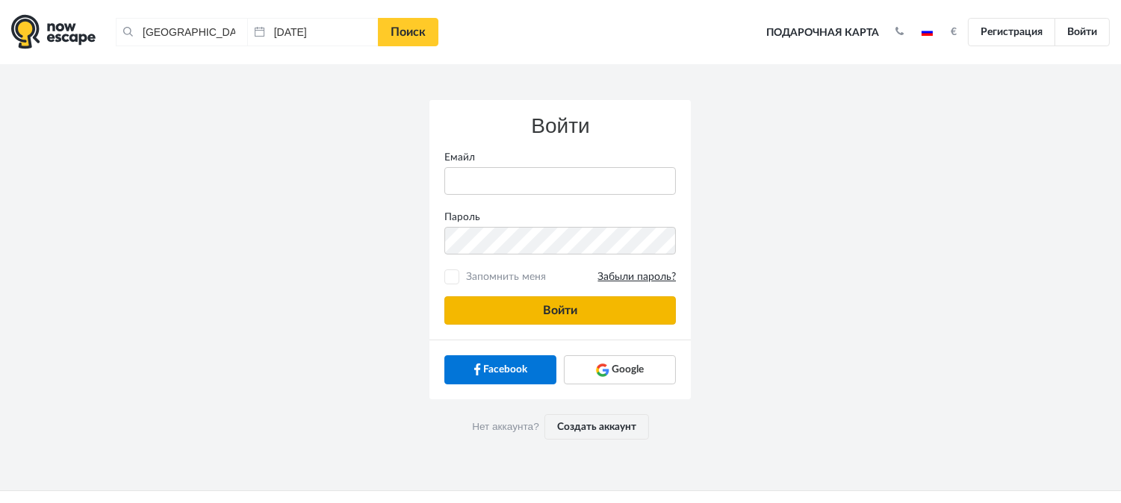
type input "anatoly@imaginaris.ee"
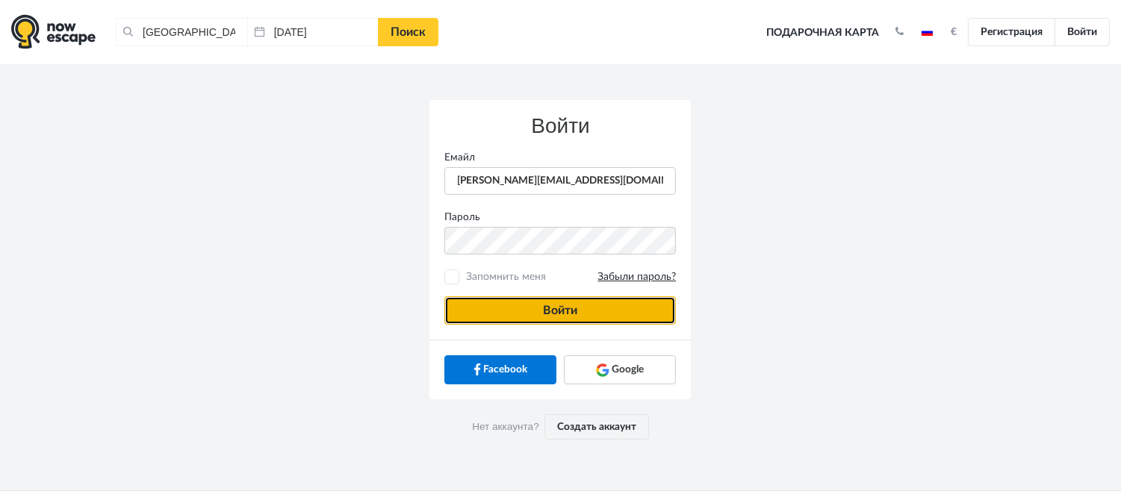
click at [611, 323] on button "Войти" at bounding box center [560, 311] width 232 height 28
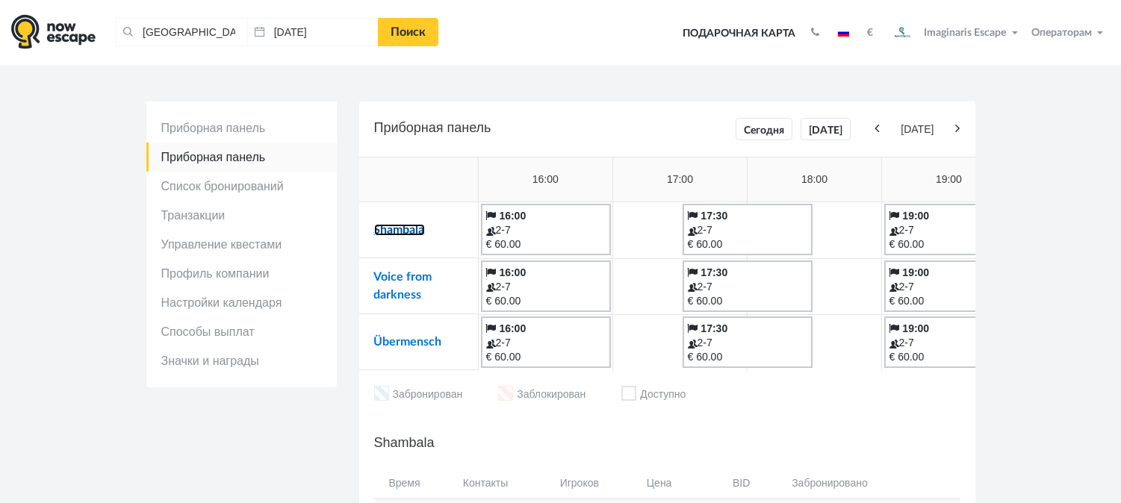
click at [413, 234] on link "Shambala" at bounding box center [399, 230] width 51 height 12
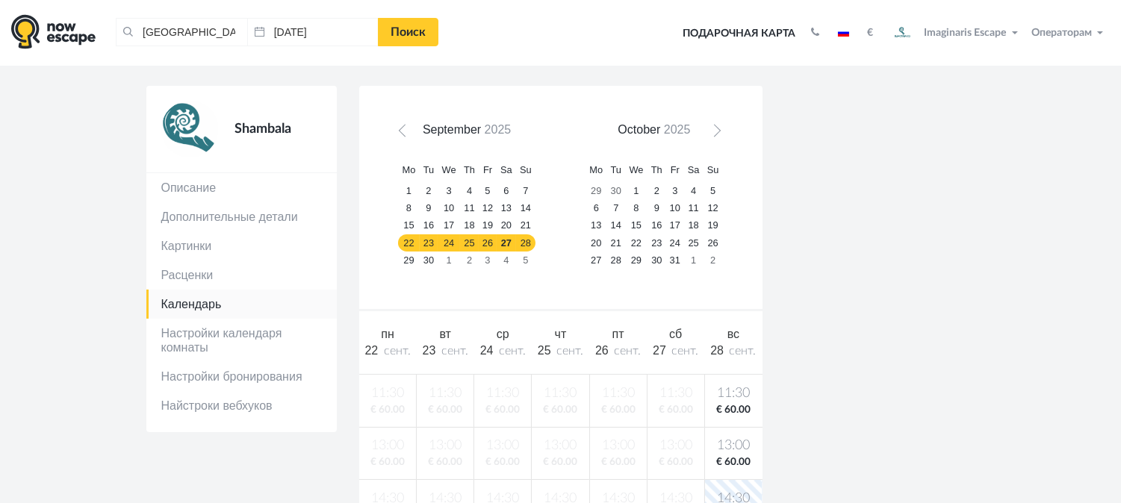
scroll to position [83, 0]
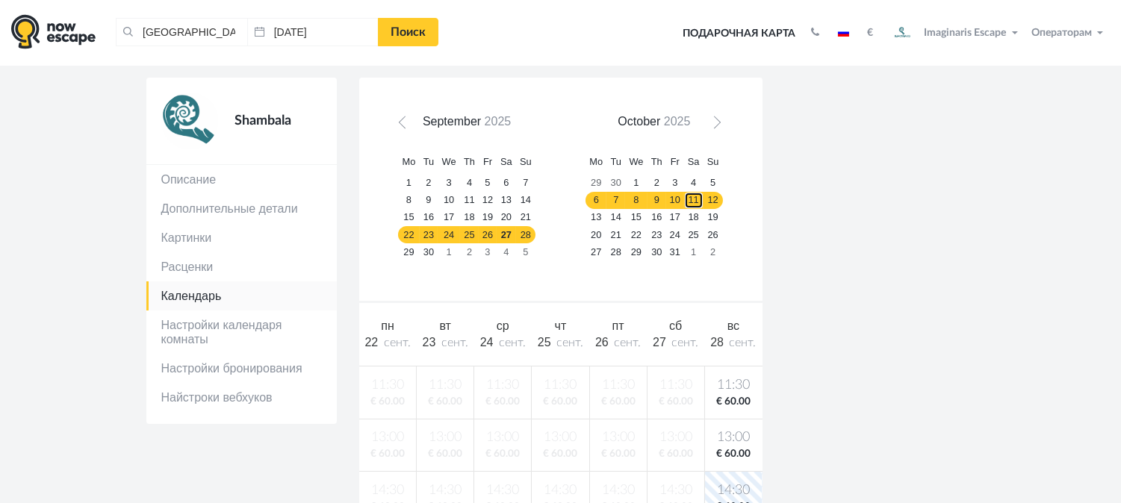
click at [698, 206] on link "11" at bounding box center [693, 200] width 19 height 17
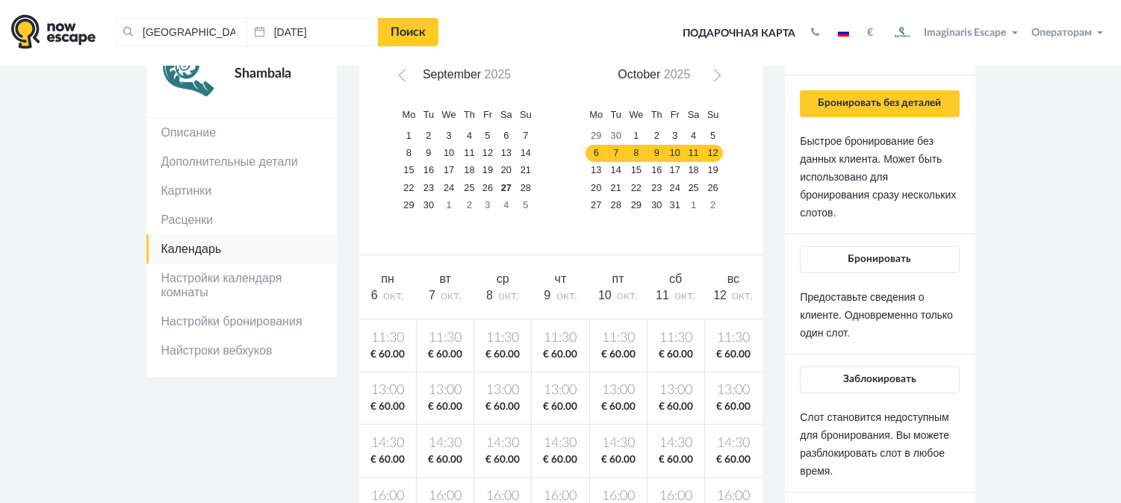
scroll to position [0, 0]
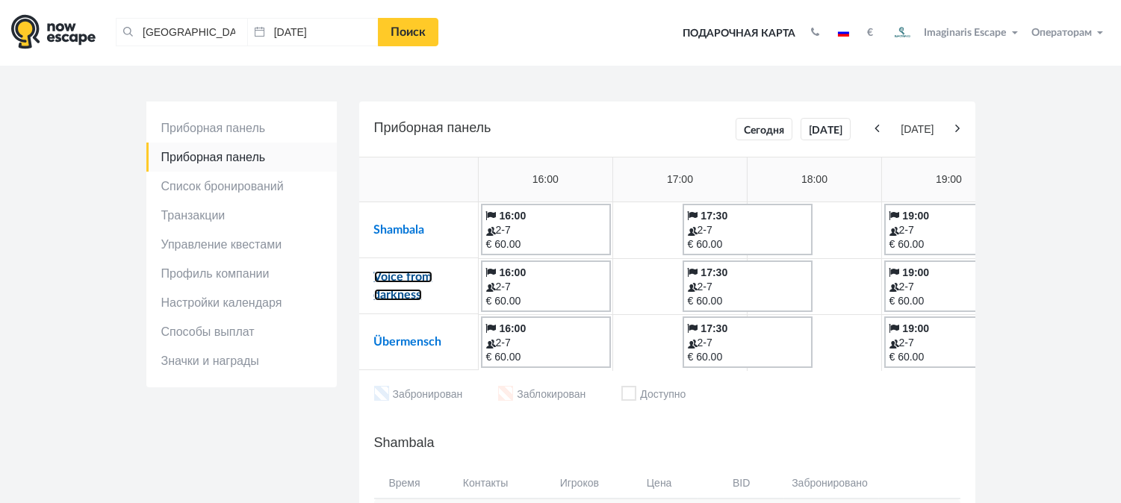
click at [416, 275] on link "Voice from darkness" at bounding box center [403, 286] width 58 height 30
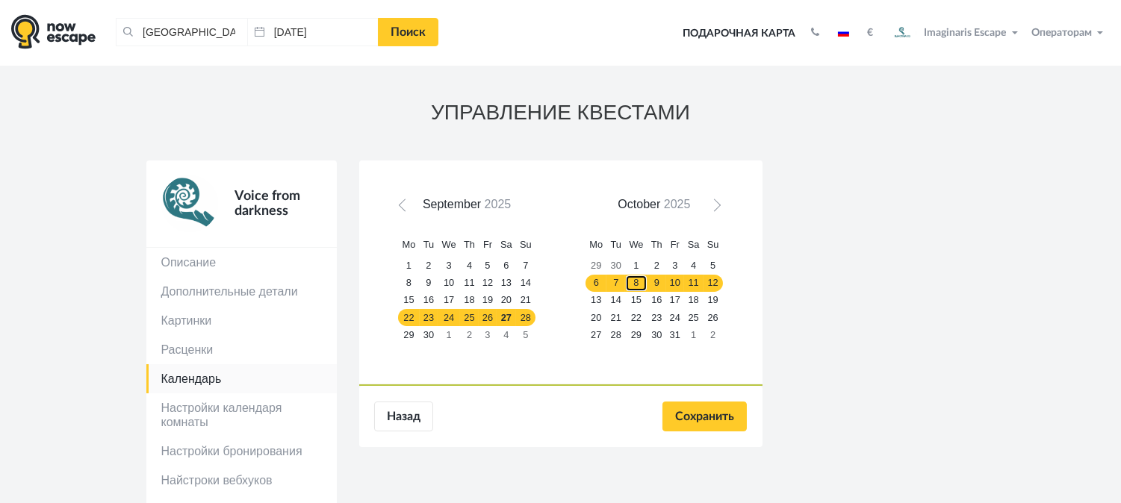
click at [639, 280] on link "8" at bounding box center [636, 283] width 22 height 17
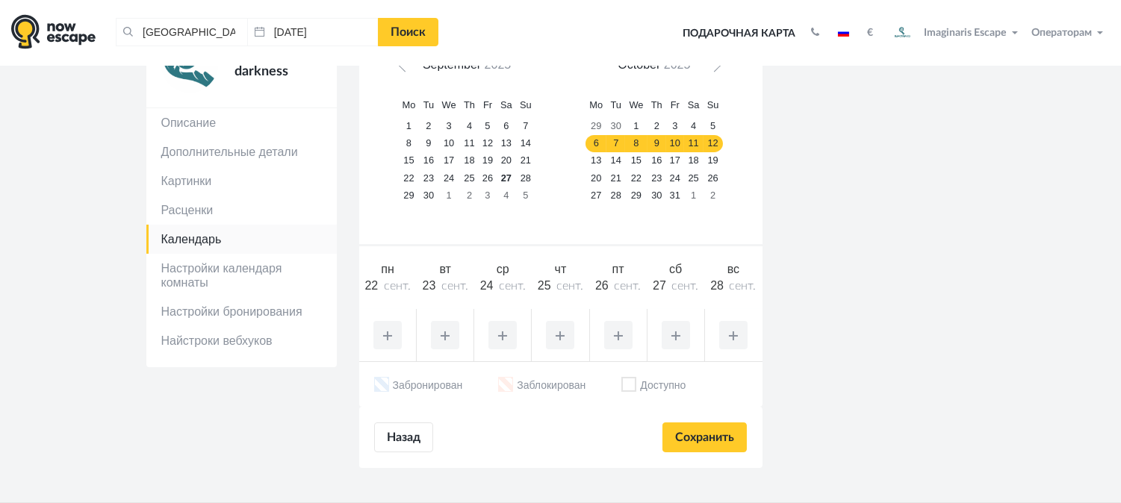
scroll to position [83, 0]
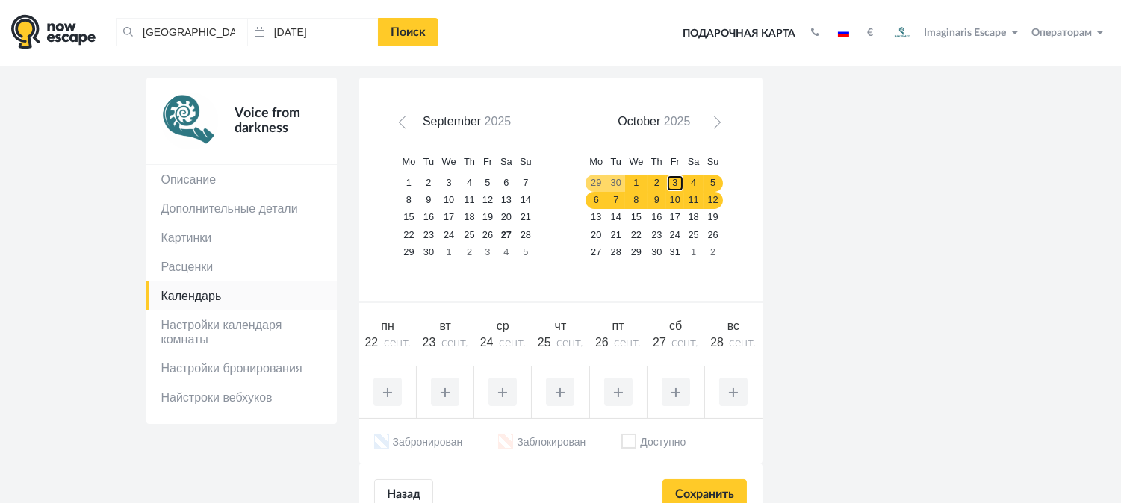
click at [668, 187] on link "3" at bounding box center [675, 183] width 18 height 17
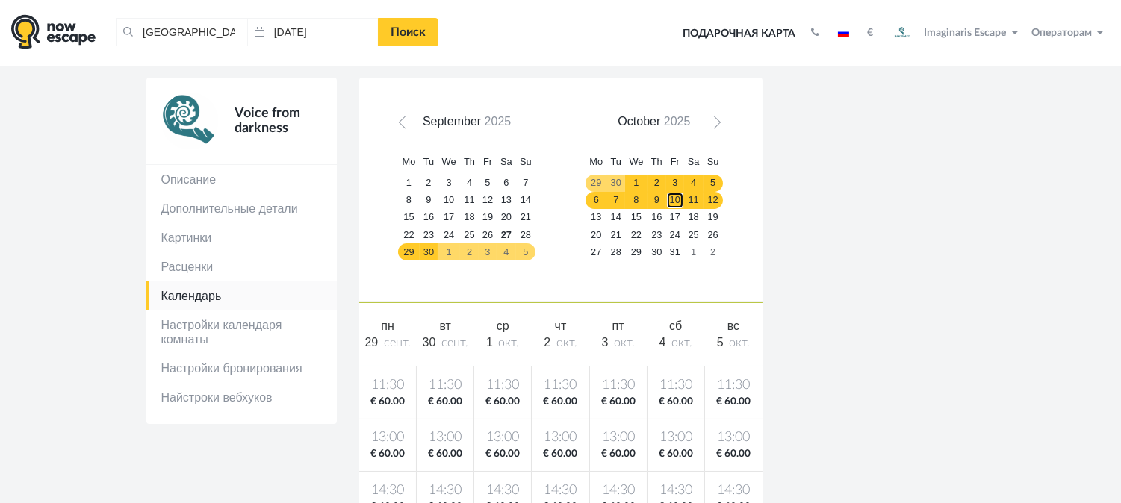
click at [676, 198] on link "10" at bounding box center [675, 200] width 18 height 17
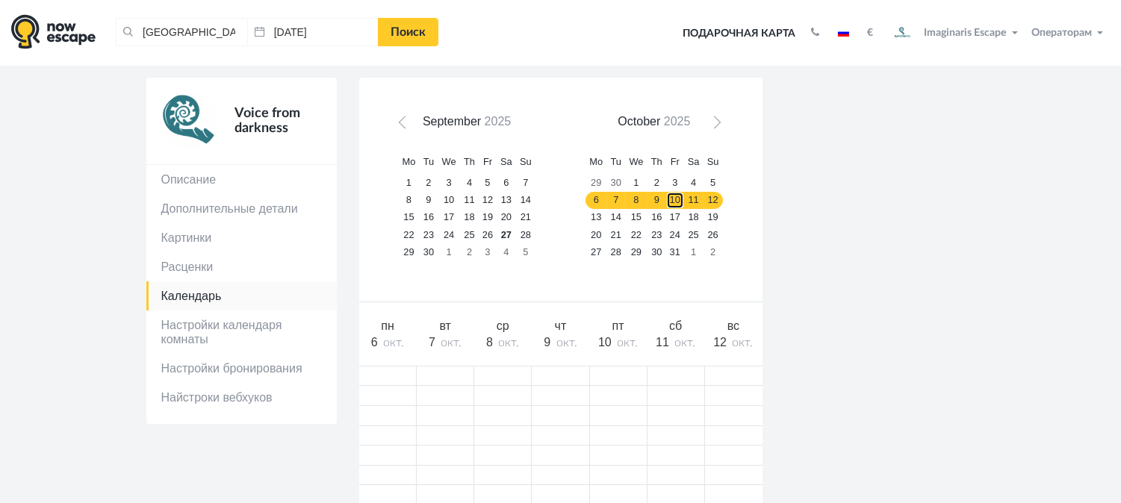
click at [681, 202] on link "10" at bounding box center [675, 200] width 18 height 17
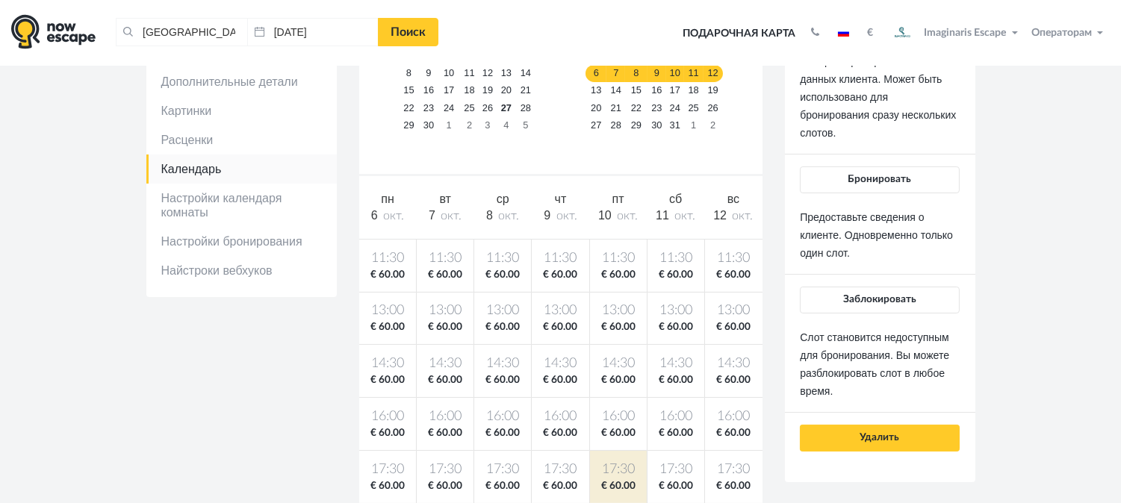
scroll to position [0, 0]
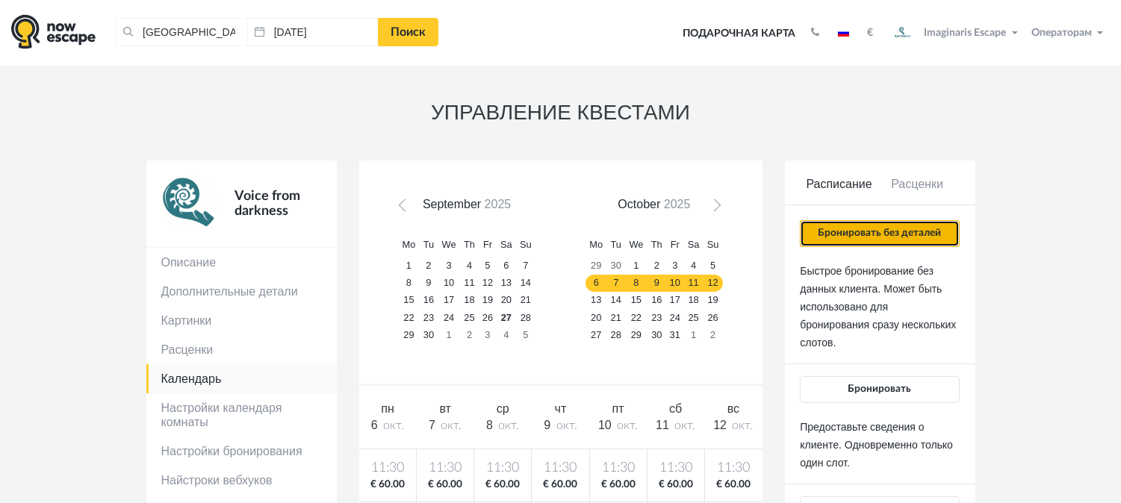
click at [894, 220] on button "Бронировать без деталей" at bounding box center [879, 233] width 159 height 27
